Goal: Check status: Check status

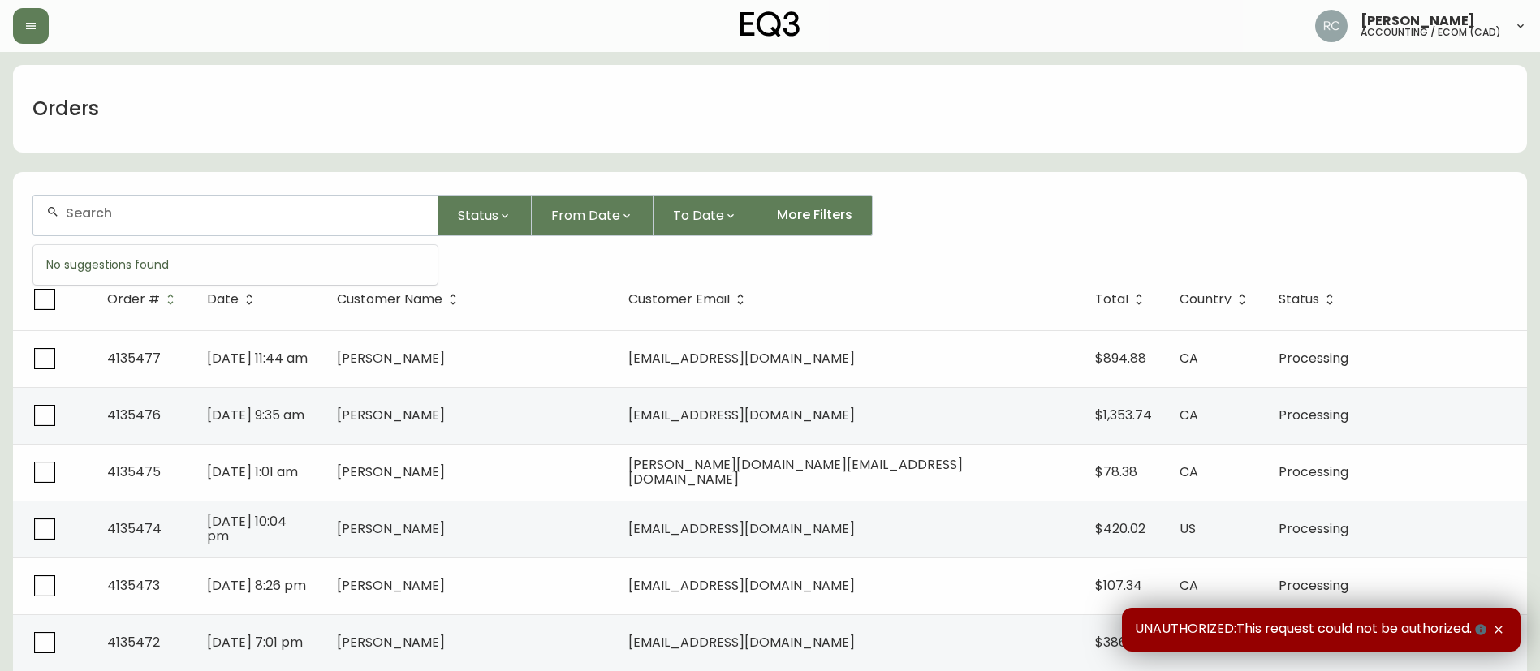
click at [326, 214] on input "text" at bounding box center [245, 212] width 359 height 15
paste input "8546207"
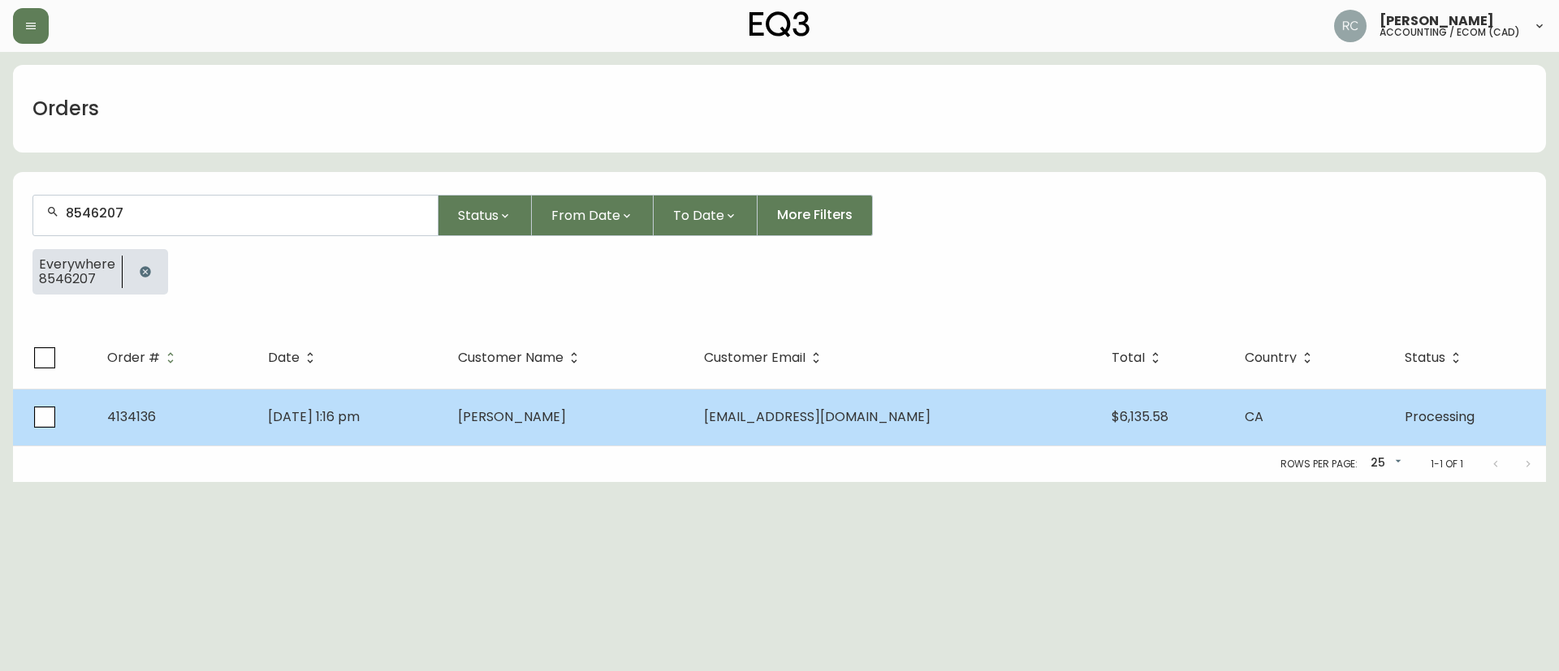
type input "8546207"
click at [539, 425] on span "[PERSON_NAME]" at bounding box center [512, 417] width 108 height 19
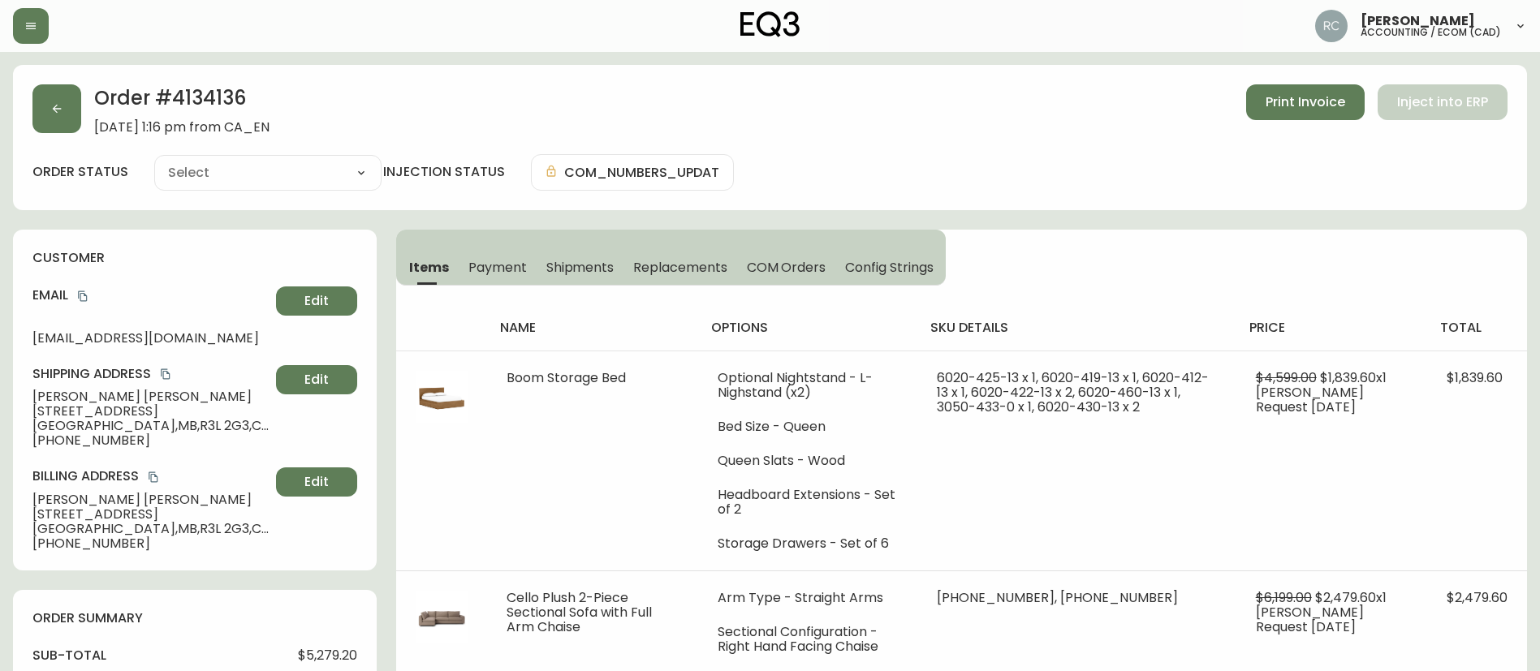
type input "Processing"
select select "PROCESSING"
click at [216, 93] on h2 "Order # 4134136" at bounding box center [181, 102] width 175 height 36
copy h2 "4134136"
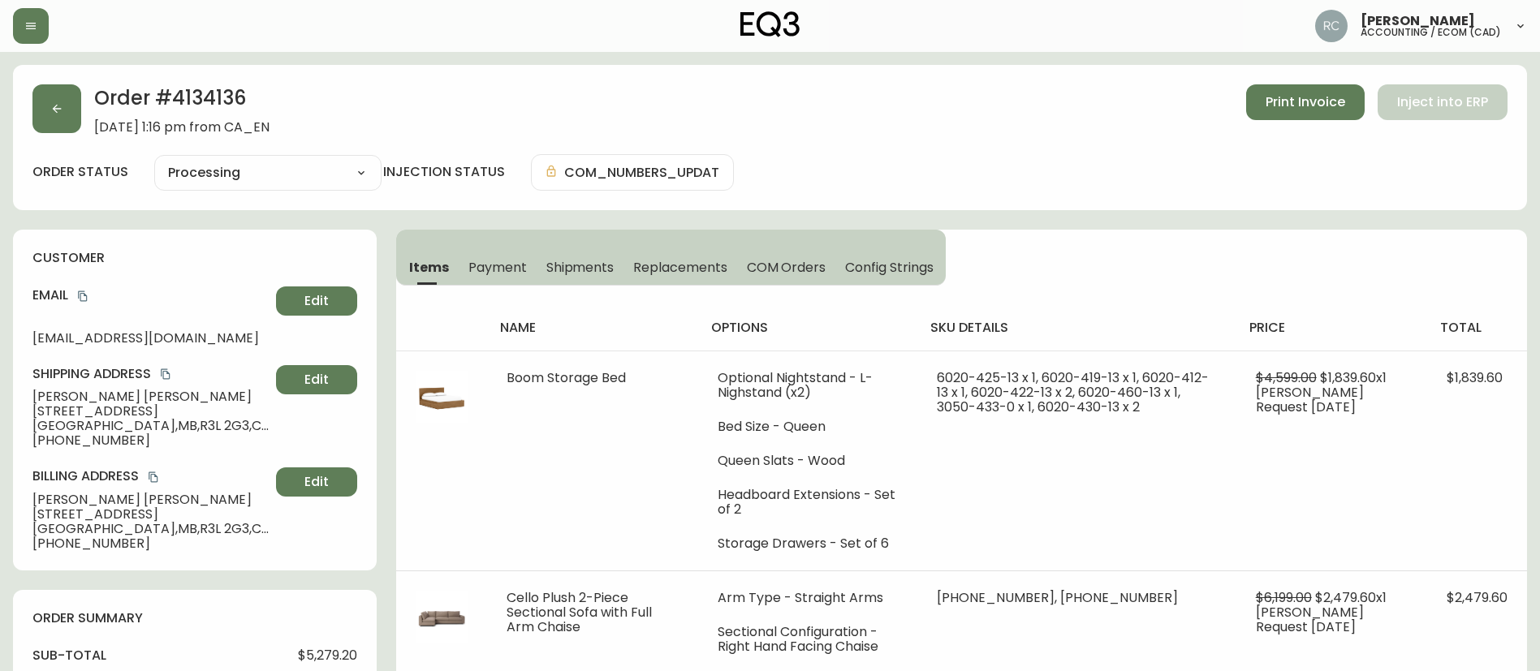
click at [86, 411] on span "[STREET_ADDRESS]" at bounding box center [150, 411] width 237 height 15
copy span "[STREET_ADDRESS]"
click at [801, 131] on div "Order # 4134136 [DATE] 1:16 pm from CA_EN Print Invoice Inject into ERP" at bounding box center [769, 109] width 1475 height 50
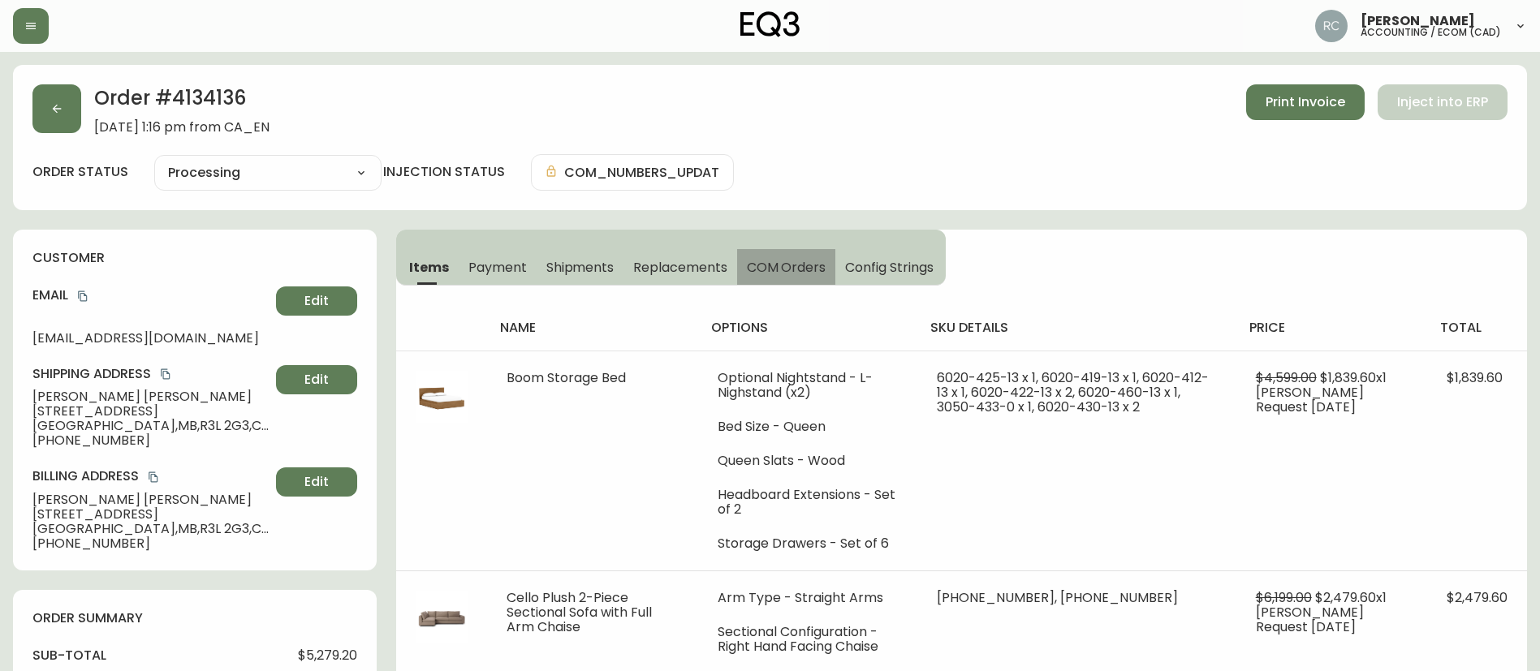
click at [793, 271] on span "COM Orders" at bounding box center [787, 267] width 80 height 17
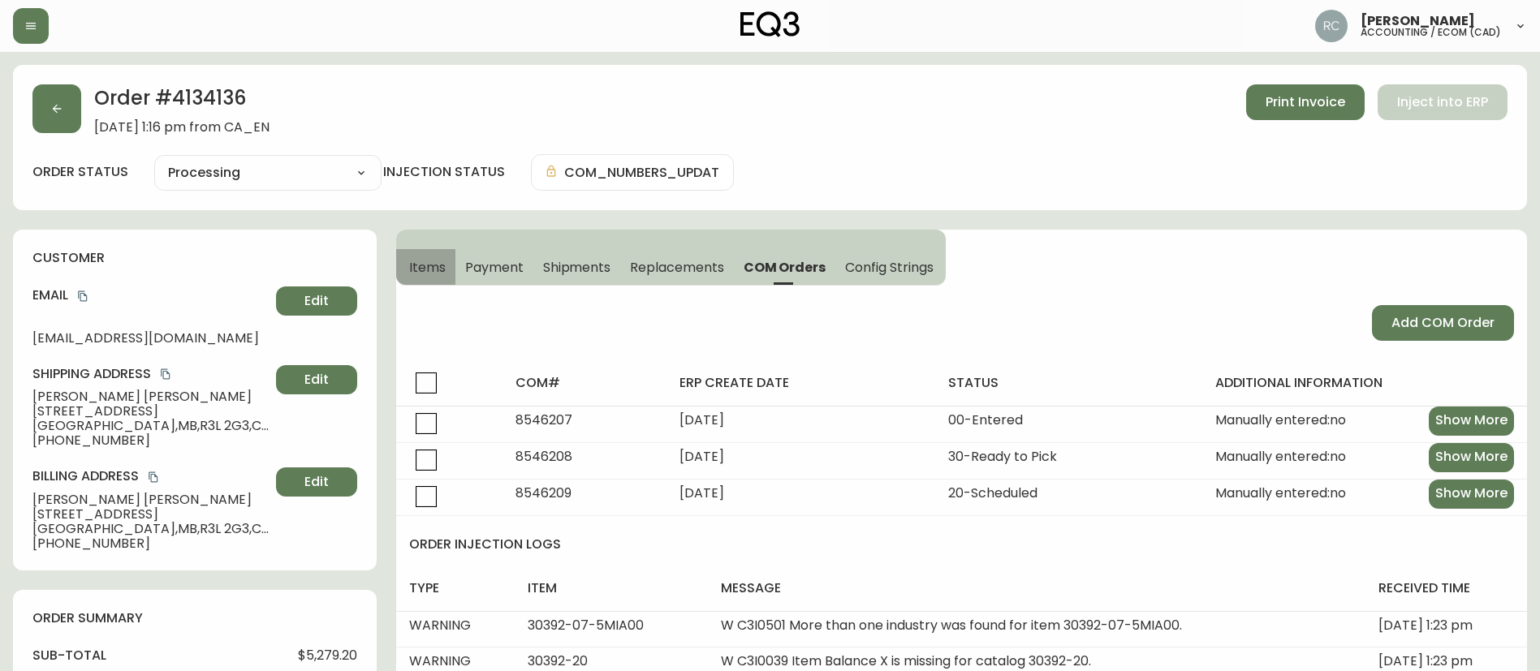
click at [419, 276] on button "Items" at bounding box center [425, 267] width 59 height 36
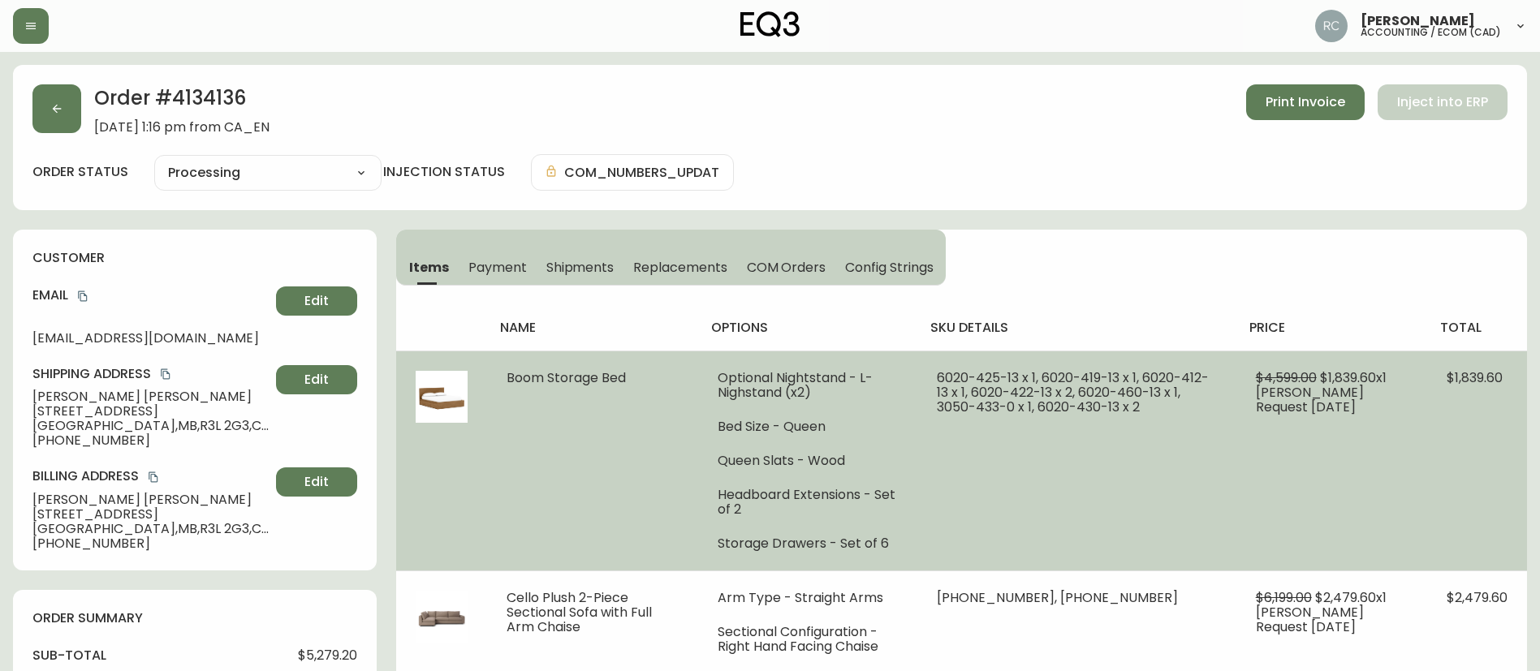
scroll to position [307, 0]
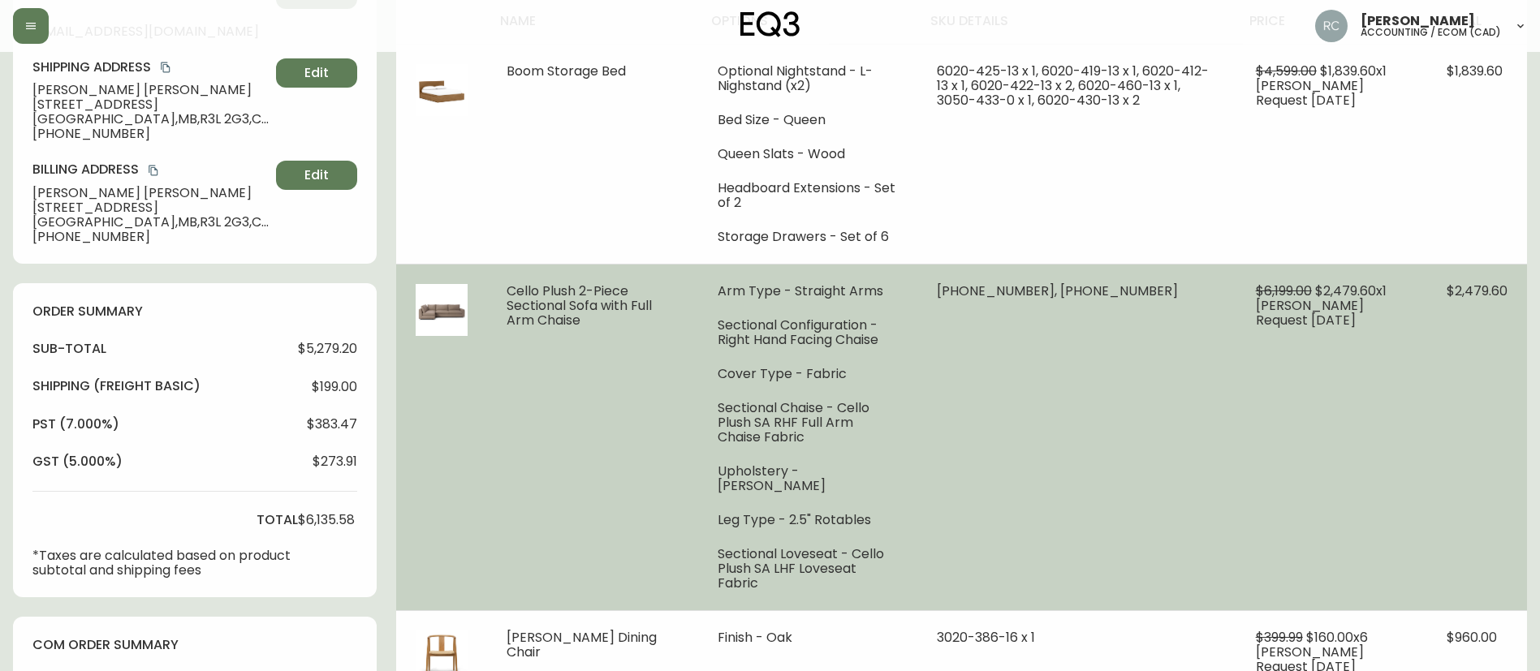
click at [578, 296] on span "Cello Plush 2-Piece Sectional Sofa with Full Arm Chaise" at bounding box center [579, 306] width 145 height 48
copy span "Cello Plush 2-Piece Sectional Sofa with Full Arm Chaise"
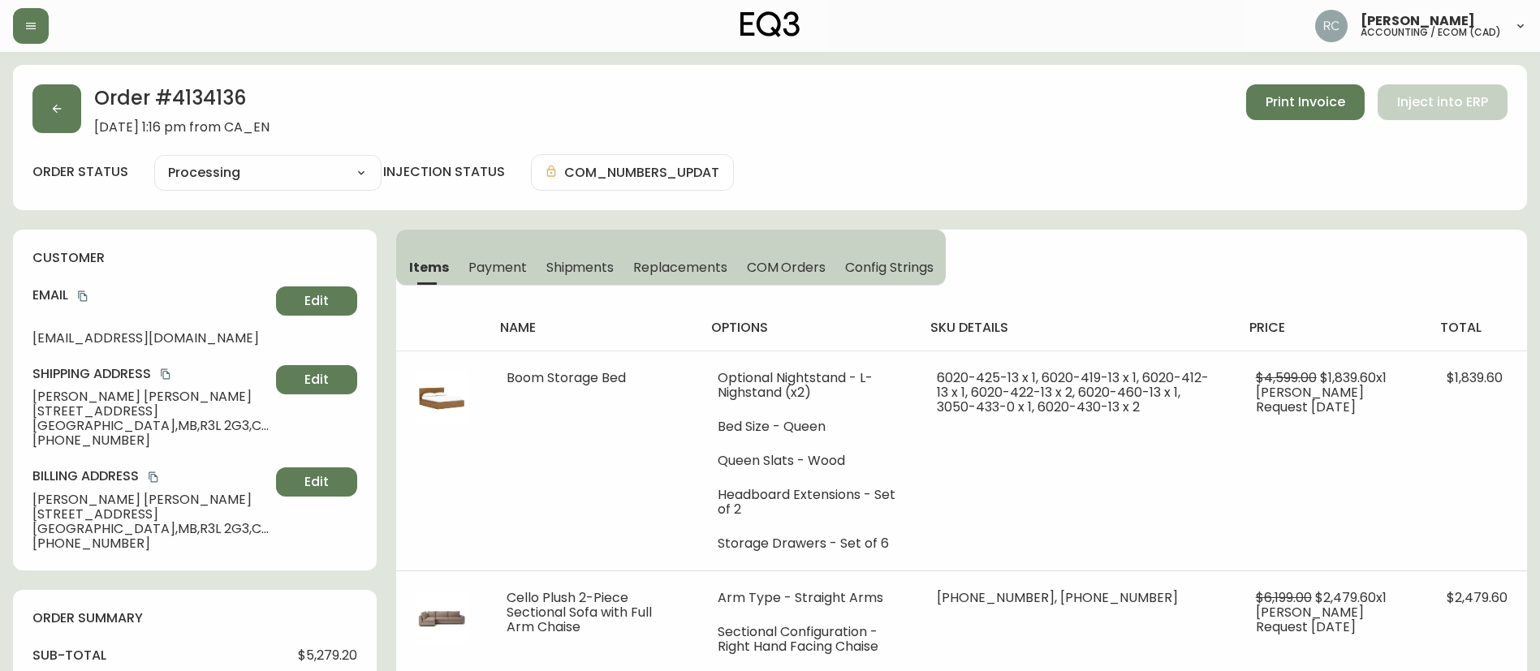
click at [993, 157] on div "order status Processing Cancelled Fully Shipped Processing Partially Shipped in…" at bounding box center [769, 172] width 1475 height 37
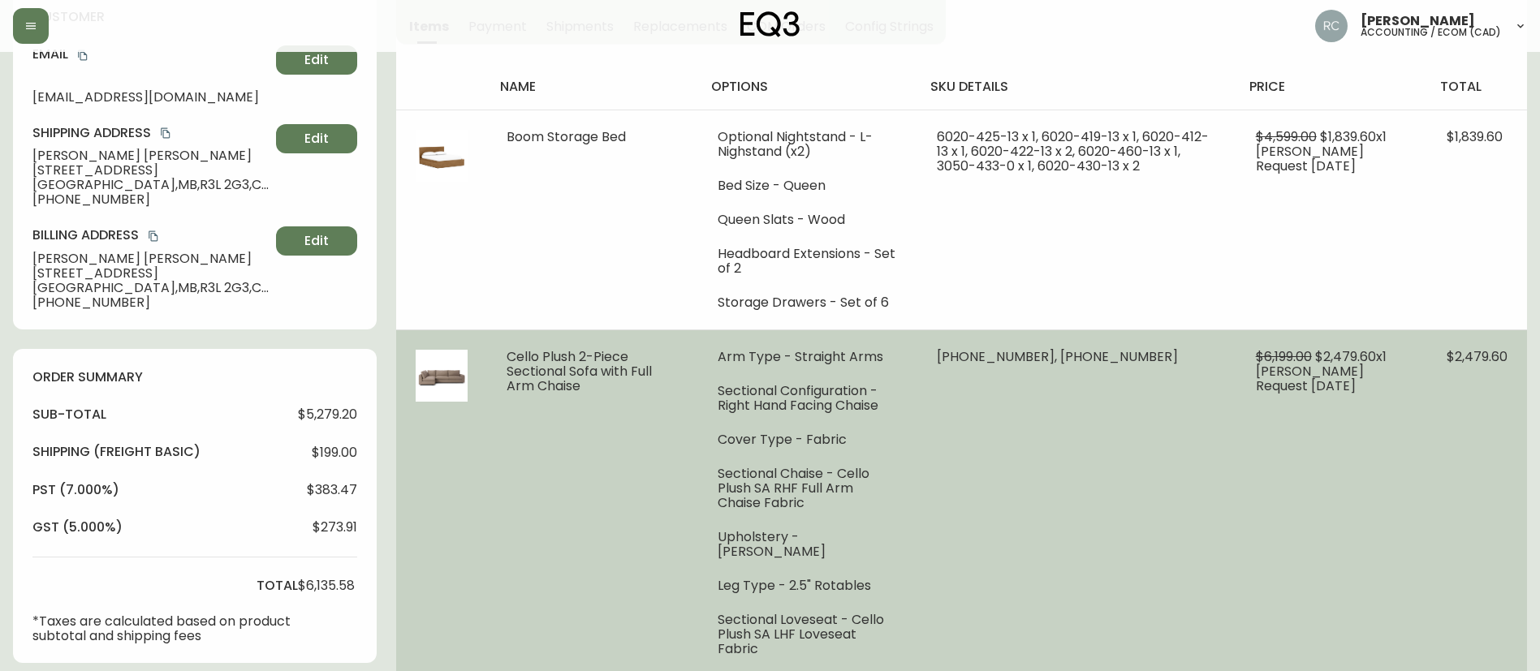
scroll to position [261, 0]
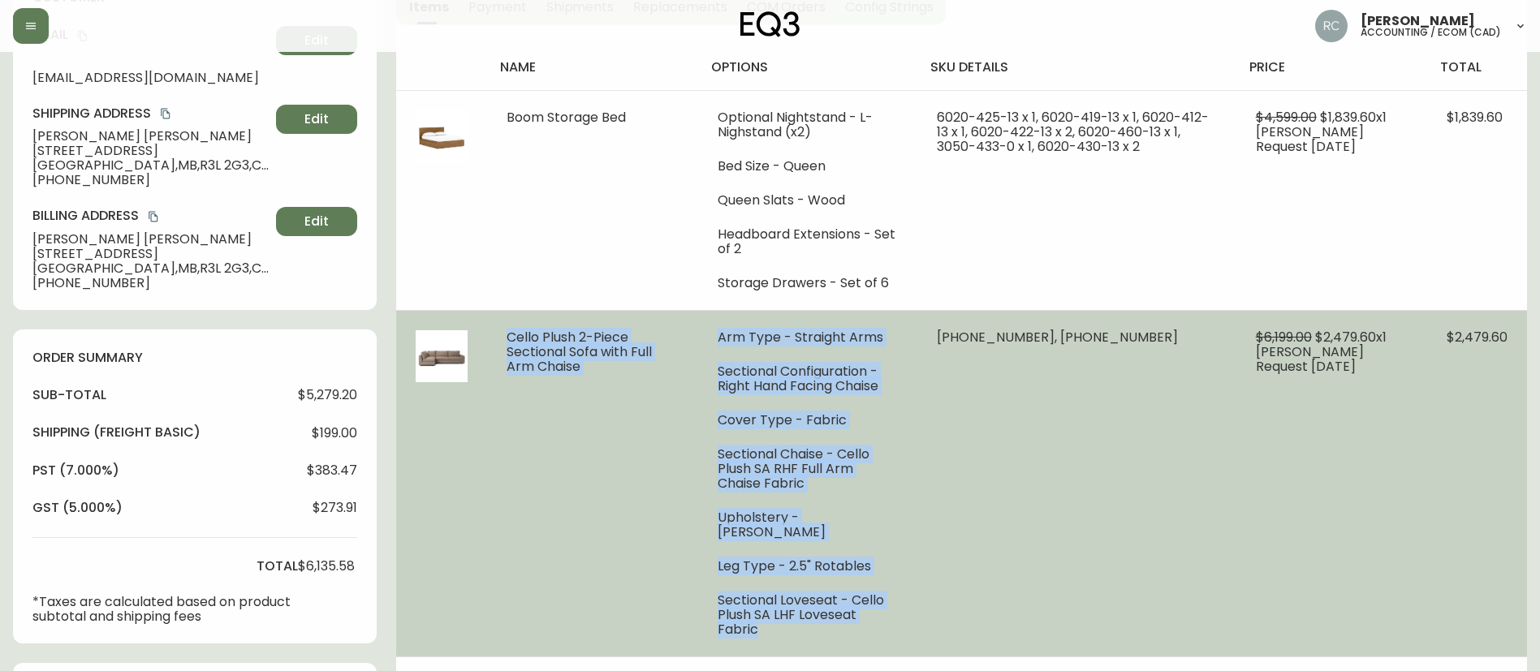
drag, startPoint x: 506, startPoint y: 329, endPoint x: 916, endPoint y: 600, distance: 491.5
click at [916, 600] on tr "Cello Plush 2-Piece Sectional Sofa with Full Arm Chaise Arm Type - Straight Arm…" at bounding box center [961, 483] width 1131 height 347
copy tr "Cello Plush 2-Piece Sectional Sofa with Full Arm Chaise Arm Type - Straight Arm…"
click at [1137, 334] on td "[PHONE_NUMBER], [PHONE_NUMBER]" at bounding box center [1076, 483] width 319 height 347
copy tr "Cello Plush 2-Piece Sectional Sofa with Full Arm Chaise Arm Type - Straight Arm…"
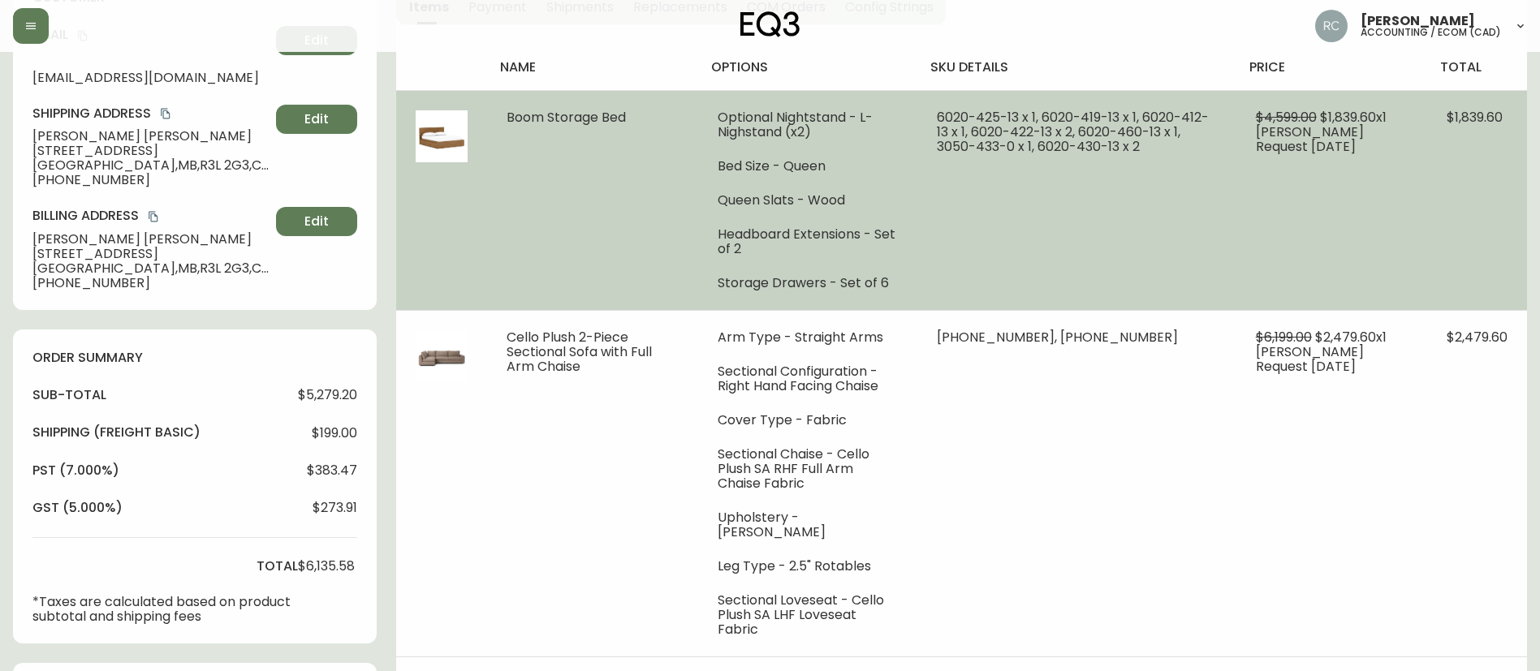
click at [626, 222] on td "Boom Storage Bed" at bounding box center [592, 200] width 210 height 220
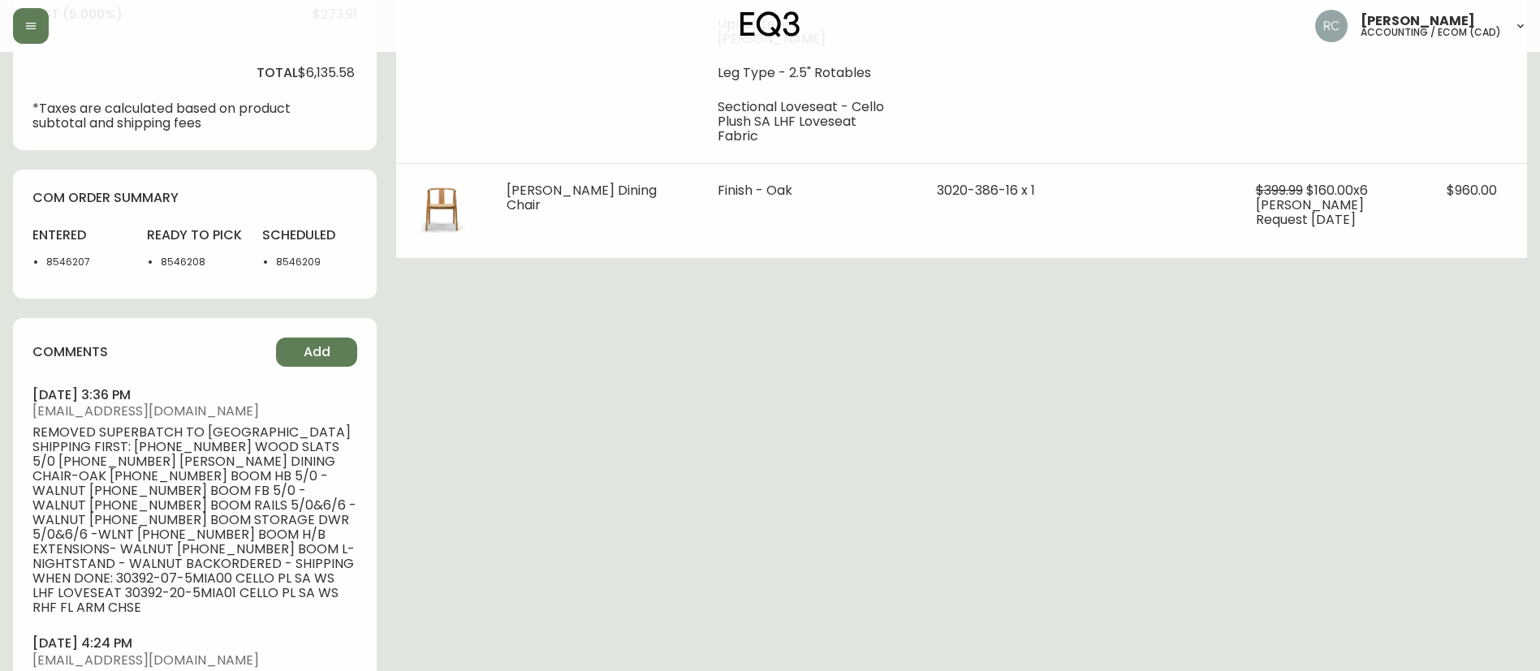
scroll to position [894, 0]
